Goal: Task Accomplishment & Management: Complete application form

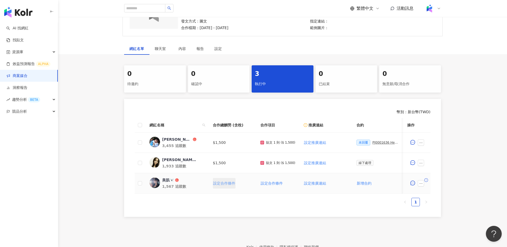
scroll to position [63, 0]
click at [240, 205] on ul "1" at bounding box center [283, 202] width 296 height 8
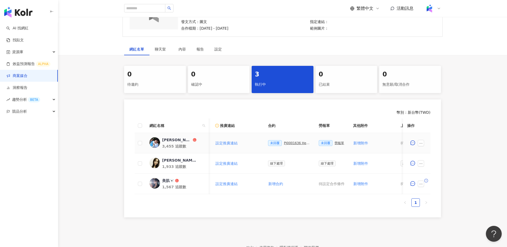
scroll to position [0, 103]
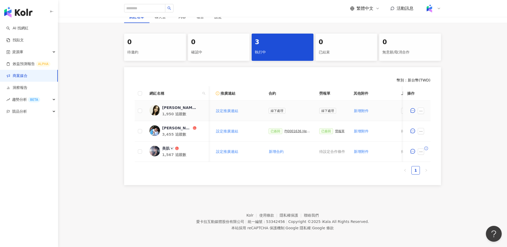
scroll to position [0, 99]
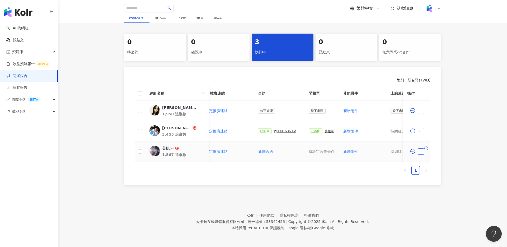
click at [419, 152] on icon "ellipsis" at bounding box center [421, 152] width 4 height 4
click at [439, 40] on span "設定合作條件" at bounding box center [435, 39] width 27 height 6
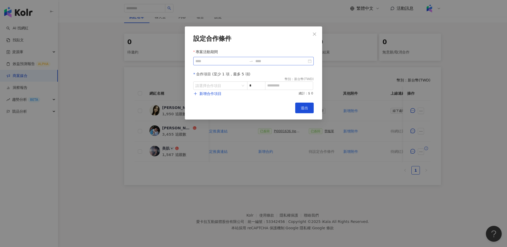
click at [311, 62] on div at bounding box center [253, 61] width 120 height 8
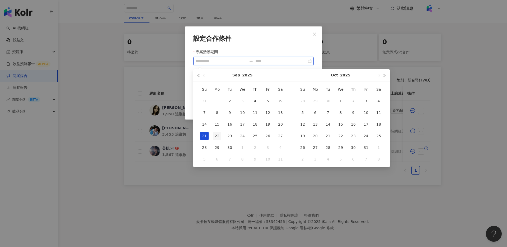
type input "**********"
click at [216, 137] on div "22" at bounding box center [217, 136] width 8 height 8
type input "**********"
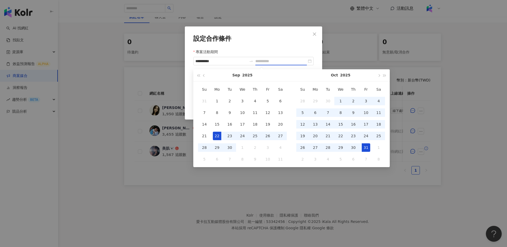
click at [366, 146] on div "31" at bounding box center [366, 147] width 8 height 8
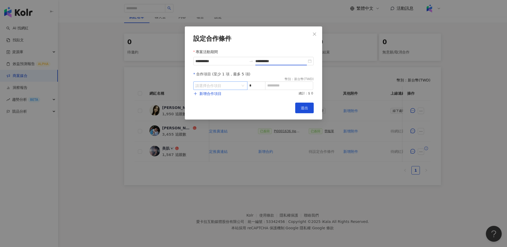
type input "**********"
click at [229, 84] on input "search" at bounding box center [218, 86] width 44 height 8
click at [209, 107] on div "Instagram" at bounding box center [207, 108] width 19 height 6
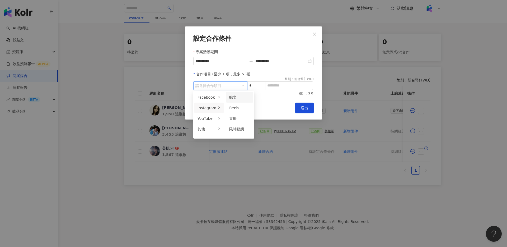
click at [241, 97] on div "貼文" at bounding box center [239, 97] width 21 height 6
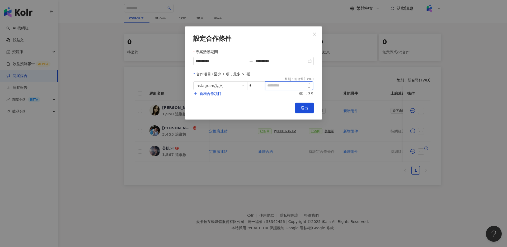
click at [278, 85] on input at bounding box center [290, 86] width 48 height 8
type input "*"
type input "****"
click at [309, 109] on button "送出" at bounding box center [304, 108] width 18 height 11
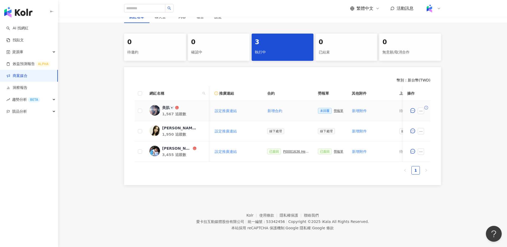
scroll to position [0, 97]
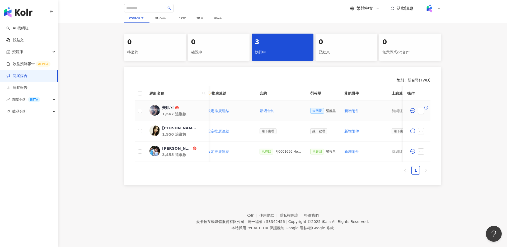
click at [326, 111] on div "勞報單" at bounding box center [331, 111] width 10 height 4
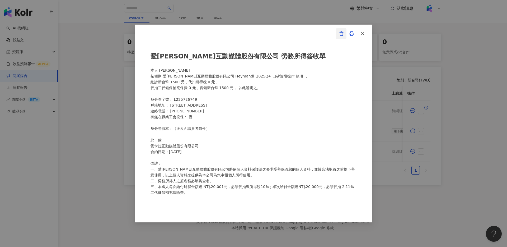
click at [345, 31] on button "button" at bounding box center [341, 33] width 11 height 11
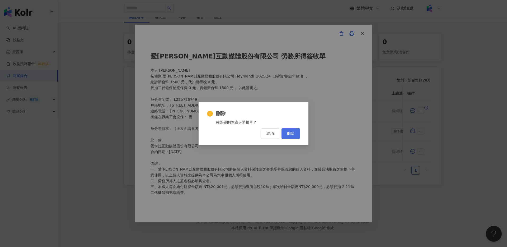
click at [290, 134] on span "刪除" at bounding box center [290, 133] width 7 height 4
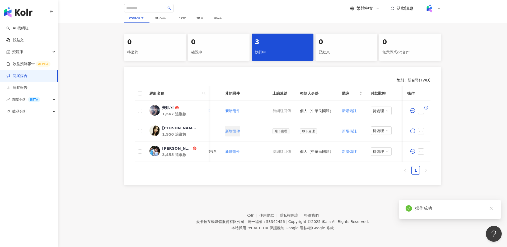
scroll to position [0, 230]
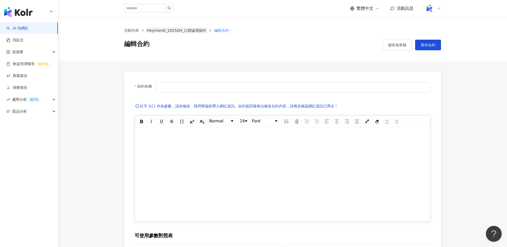
click at [188, 31] on link "Heymandi_2025Q4_口碑論壇操作" at bounding box center [177, 30] width 62 height 6
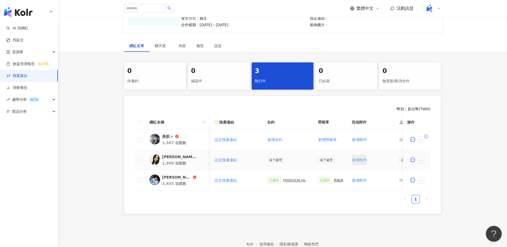
scroll to position [0, 94]
click at [354, 160] on span "新增附件" at bounding box center [355, 160] width 15 height 4
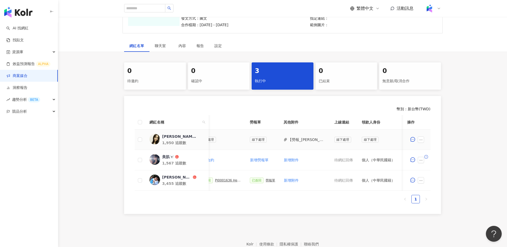
scroll to position [0, 173]
